Goal: Transaction & Acquisition: Download file/media

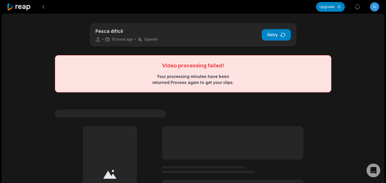
drag, startPoint x: 20, startPoint y: 7, endPoint x: 52, endPoint y: 21, distance: 34.3
click at [21, 7] on icon at bounding box center [19, 7] width 24 height 8
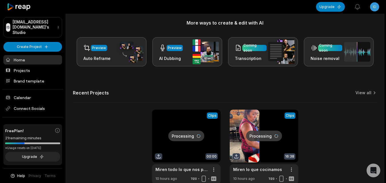
scroll to position [140, 0]
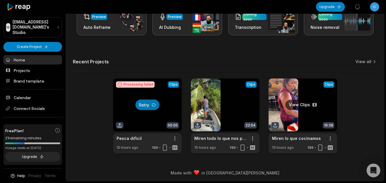
click at [301, 108] on link at bounding box center [303, 116] width 69 height 75
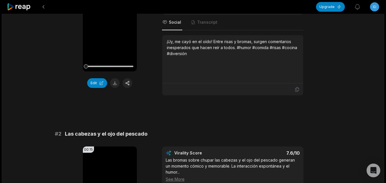
scroll to position [114, 0]
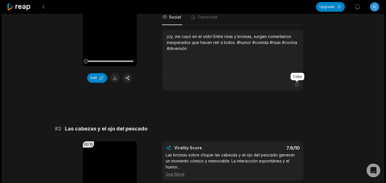
click at [298, 84] on icon at bounding box center [297, 84] width 5 height 5
click at [115, 79] on button at bounding box center [115, 78] width 10 height 10
